Goal: Task Accomplishment & Management: Complete application form

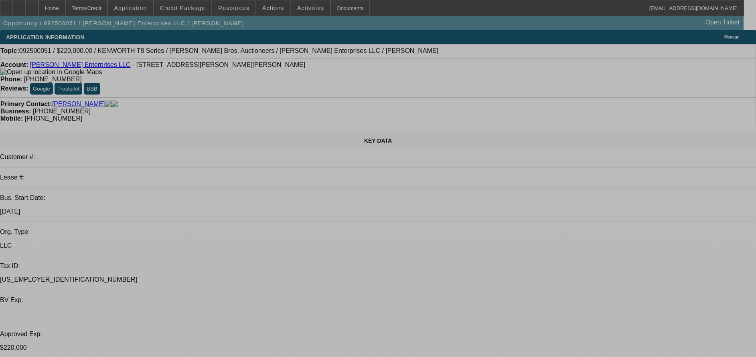
select select "0"
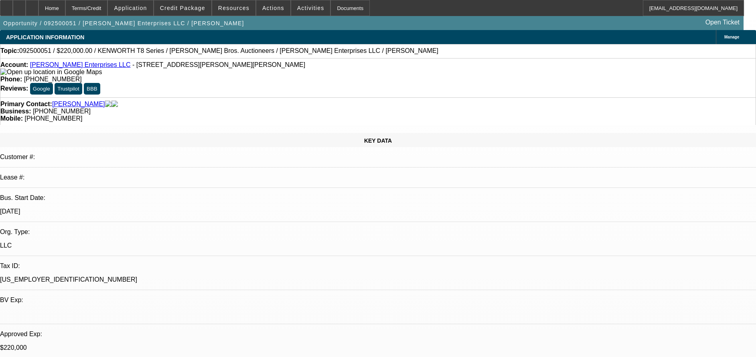
select select "0"
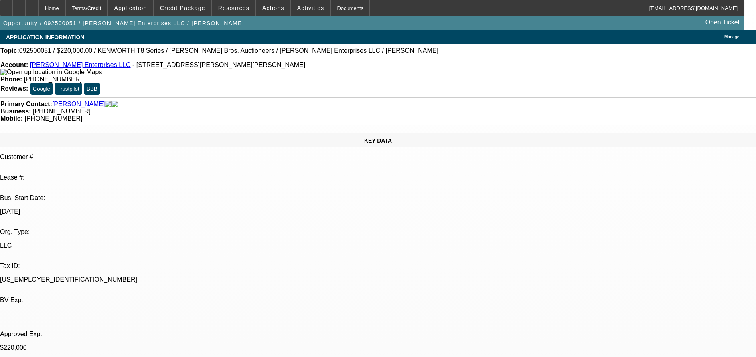
select select "0"
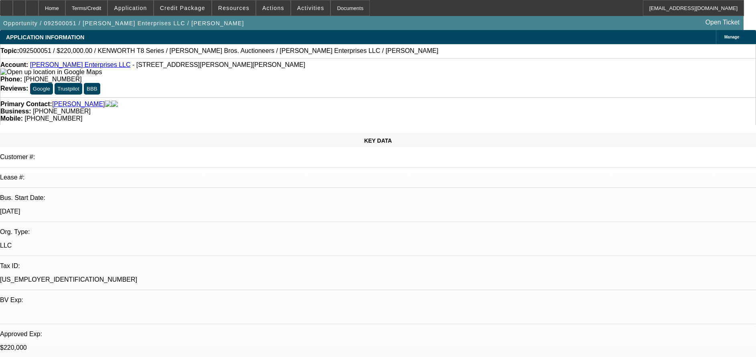
select select "0"
select select "1"
select select "3"
select select "6"
select select "1"
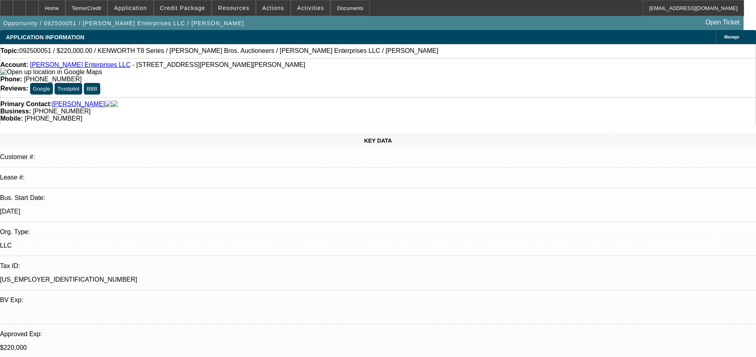
select select "3"
select select "6"
select select "1"
select select "6"
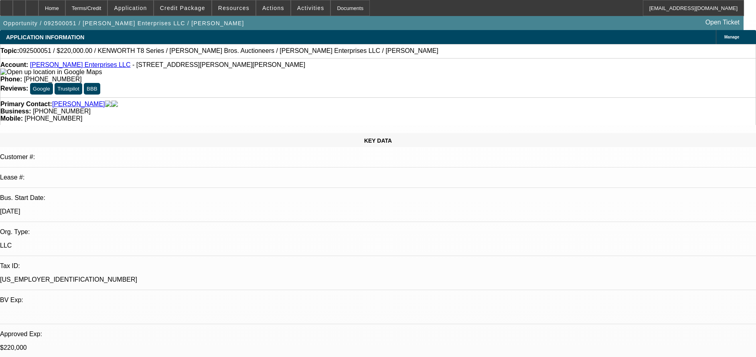
select select "1"
select select "6"
select select "0"
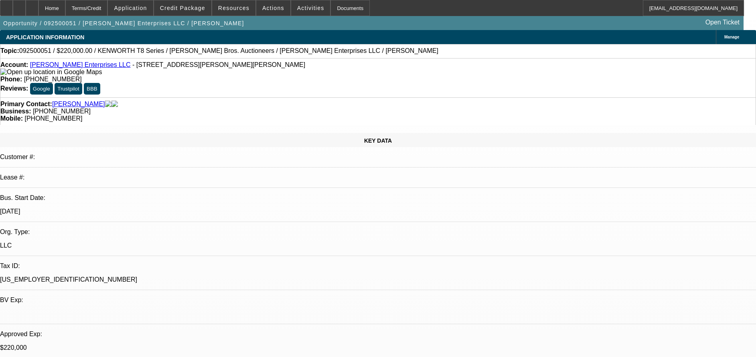
select select "0"
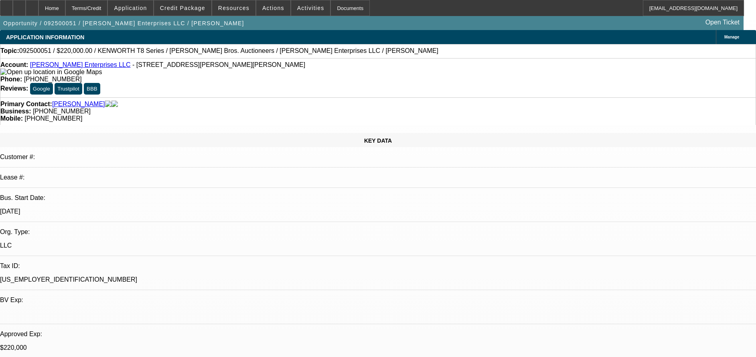
select select "0"
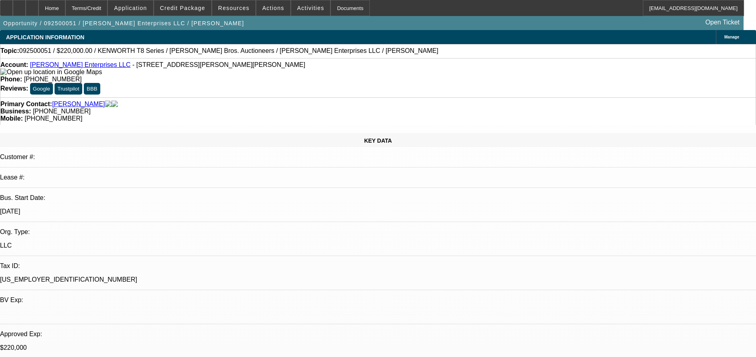
select select "1"
select select "3"
select select "6"
select select "1"
select select "3"
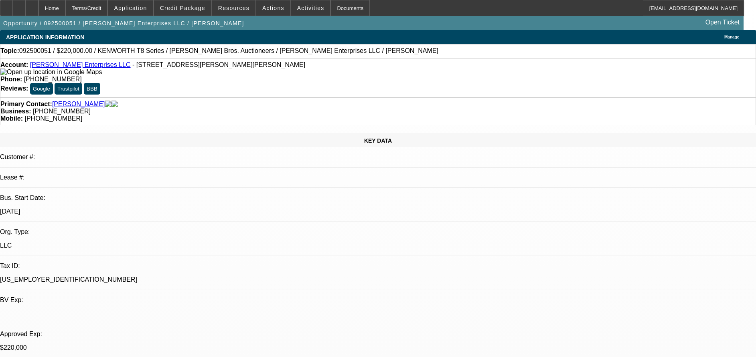
select select "6"
select select "1"
select select "6"
select select "1"
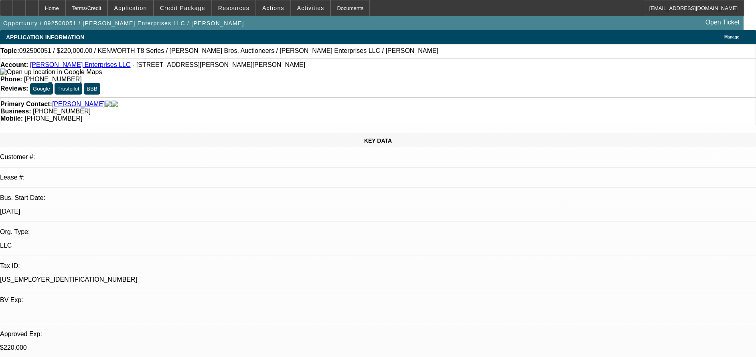
select select "1"
select select "6"
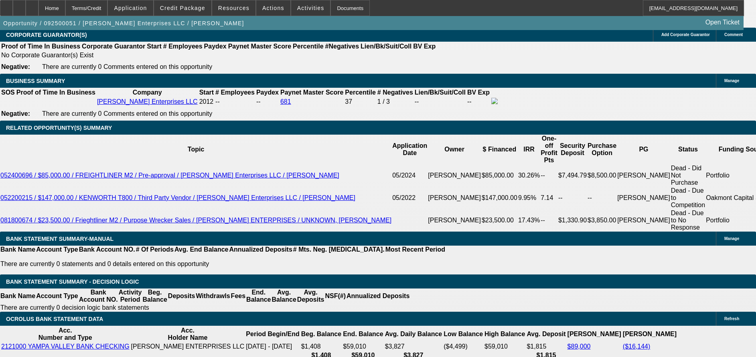
scroll to position [1222, 0]
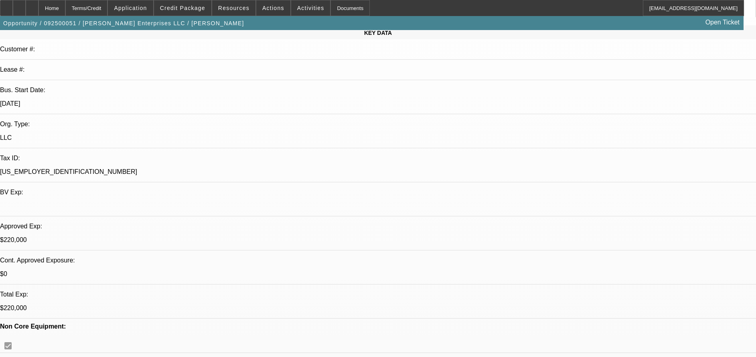
scroll to position [104, 0]
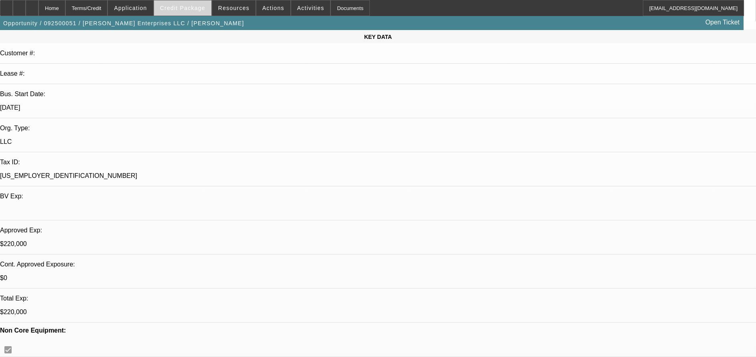
click at [190, 8] on span "Credit Package" at bounding box center [182, 8] width 45 height 6
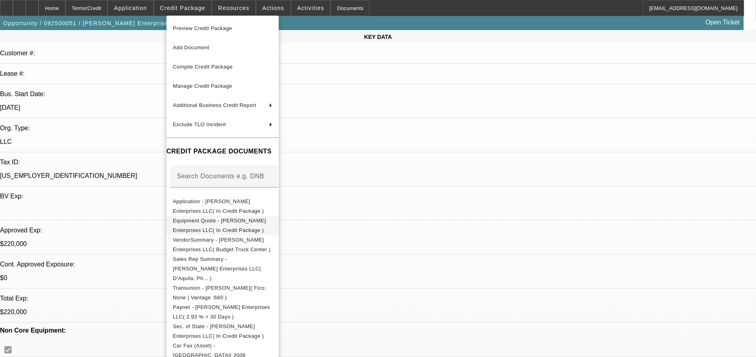
click at [266, 225] on span "Equipment Quote - [PERSON_NAME] Enterprises LLC( In Credit Package )" at bounding box center [219, 226] width 93 height 16
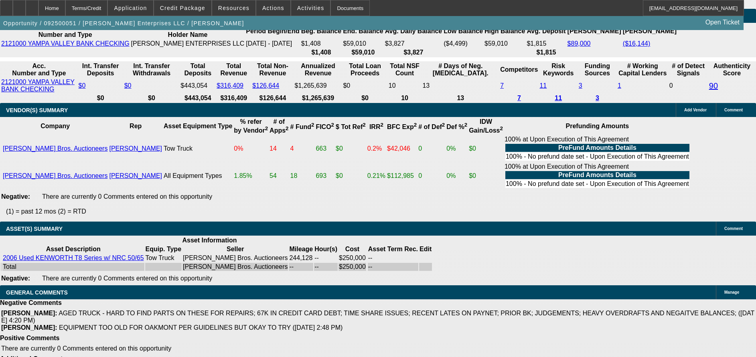
scroll to position [0, 0]
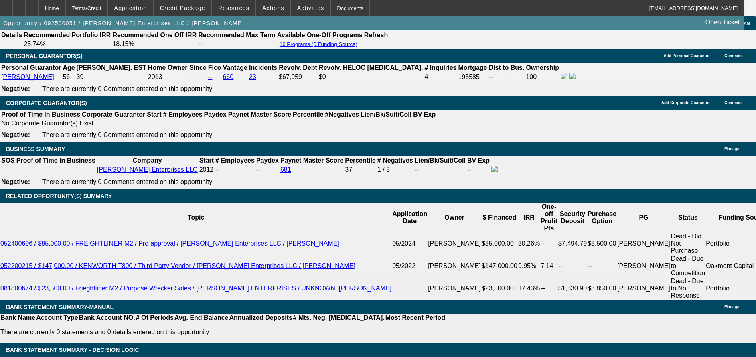
scroll to position [1169, 0]
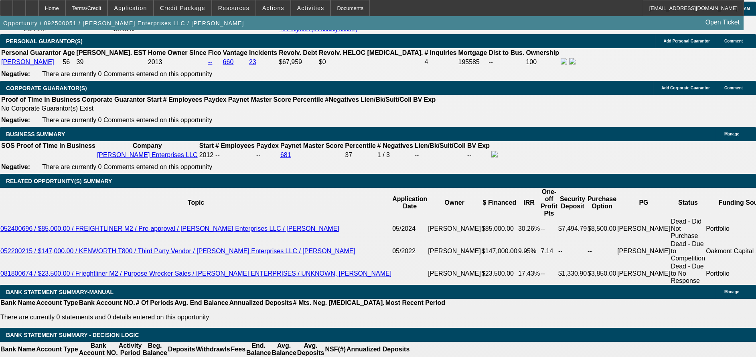
select select "0"
select select "6"
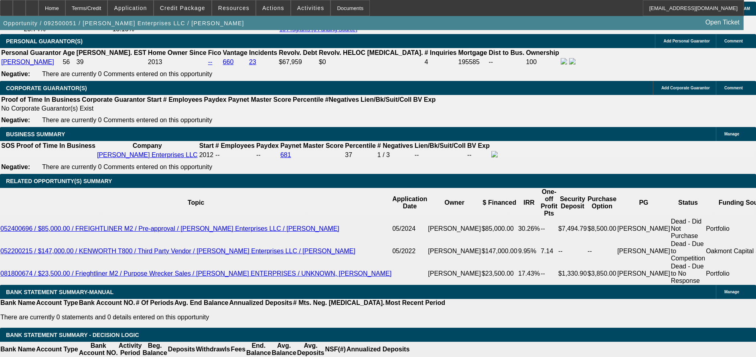
select select "0.1"
select select "2"
select select "0"
select select "6"
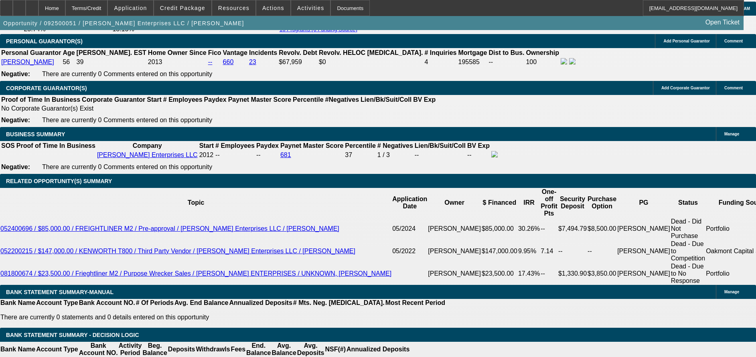
select select "2"
select select "0"
select select "6"
select select "0"
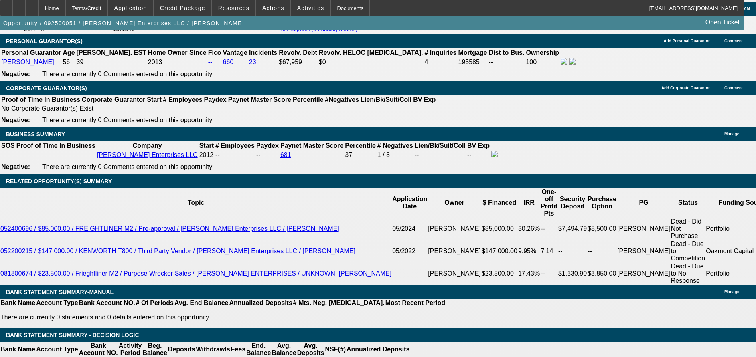
select select "0"
select select "6"
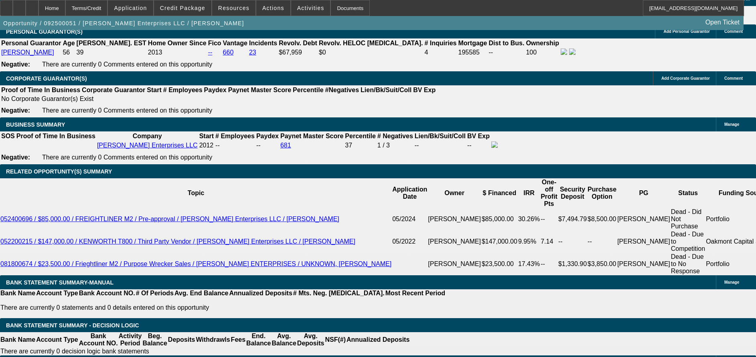
scroll to position [1169, 0]
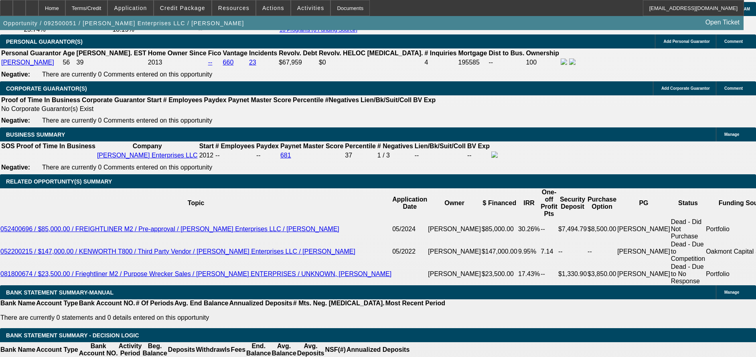
drag, startPoint x: 351, startPoint y: 188, endPoint x: 384, endPoint y: 166, distance: 39.5
